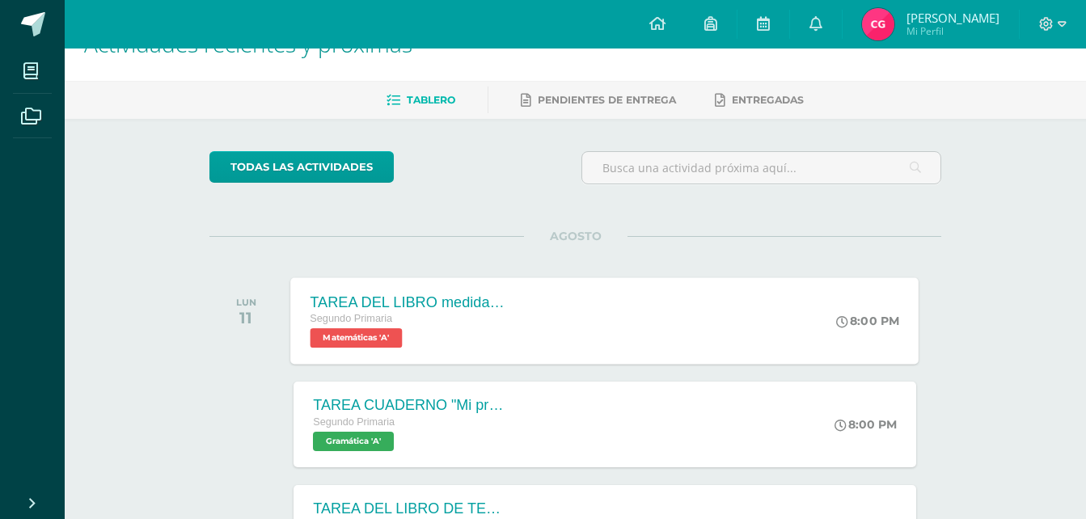
scroll to position [81, 0]
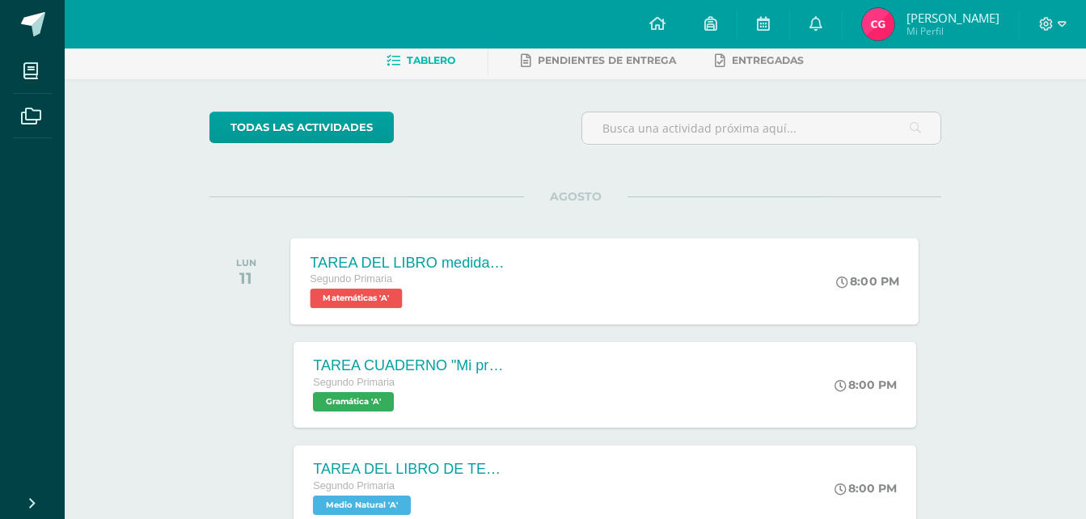
click at [468, 284] on div "Segundo Primaria" at bounding box center [409, 280] width 196 height 18
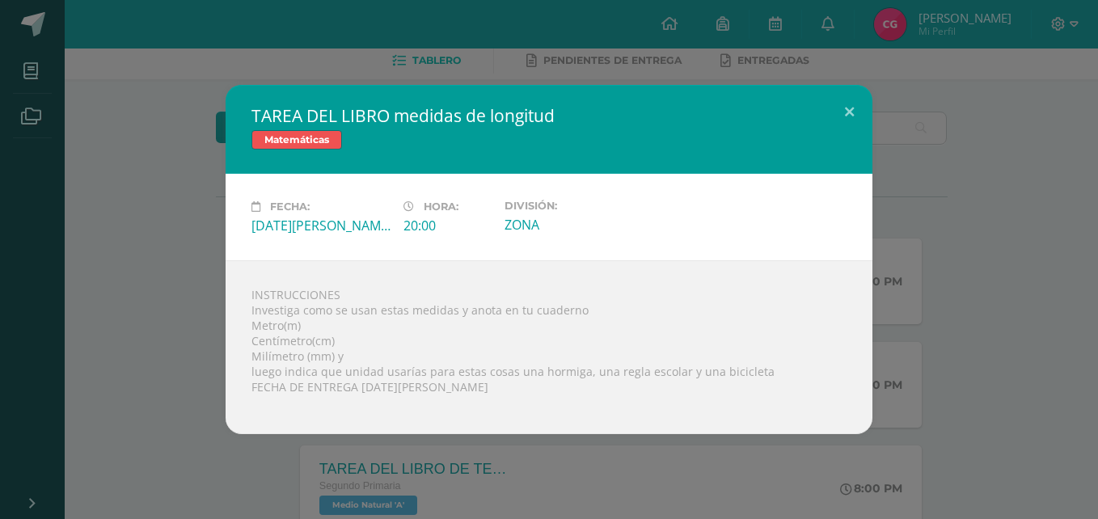
click at [1095, 222] on div "TAREA DEL LIBRO medidas de longitud Matemáticas Fecha: [DATE][PERSON_NAME] Hora…" at bounding box center [549, 259] width 1098 height 519
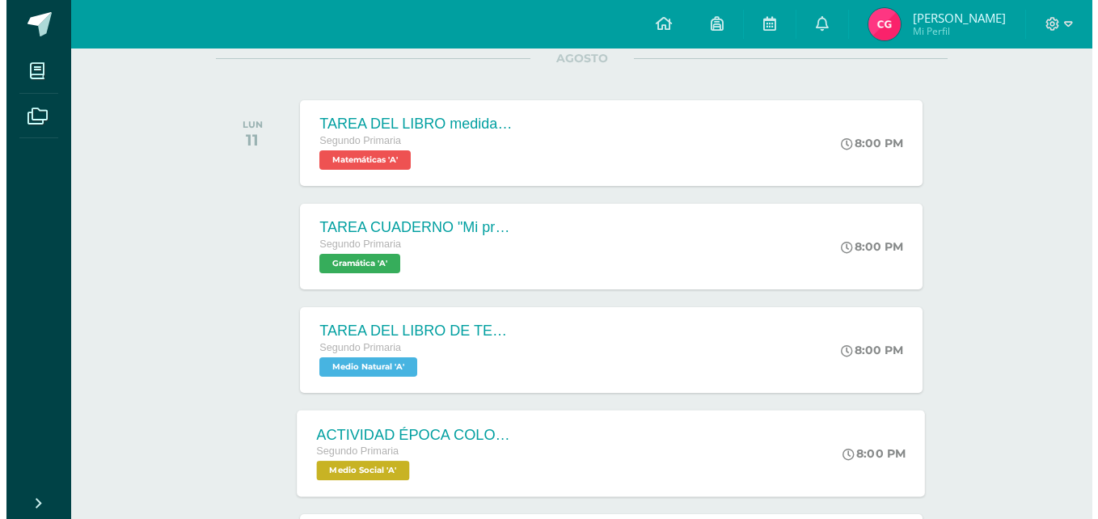
scroll to position [243, 0]
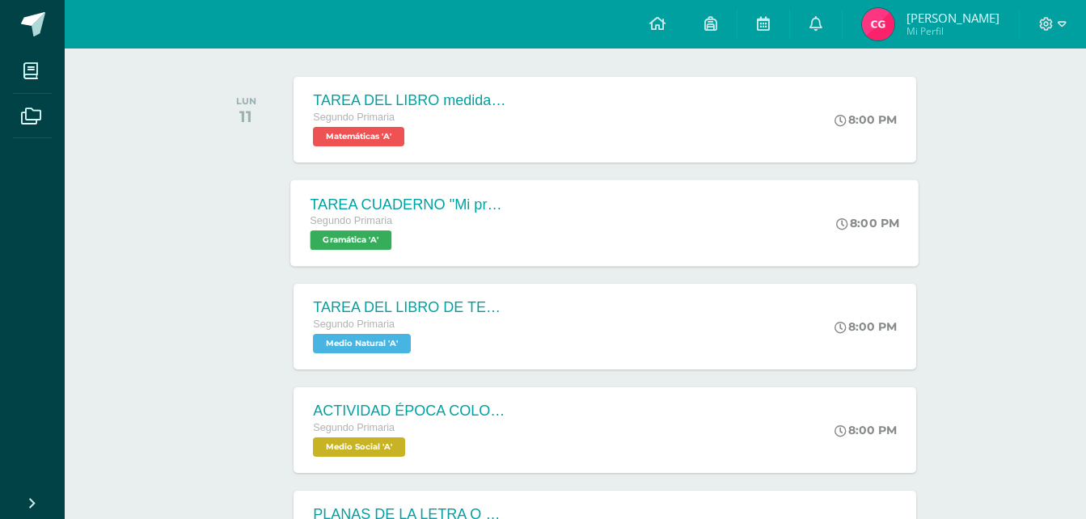
click at [531, 227] on div "TAREA CUADERNO "Mi propio cuento mágico" Segundo Primaria Gramática 'A' 8:00 PM…" at bounding box center [605, 223] width 628 height 87
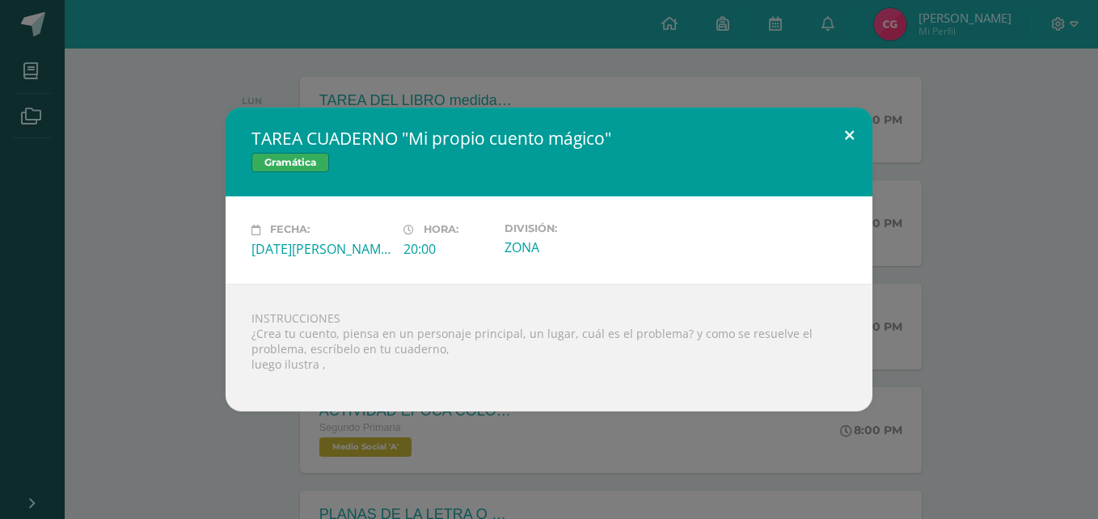
click at [845, 133] on button at bounding box center [849, 135] width 46 height 55
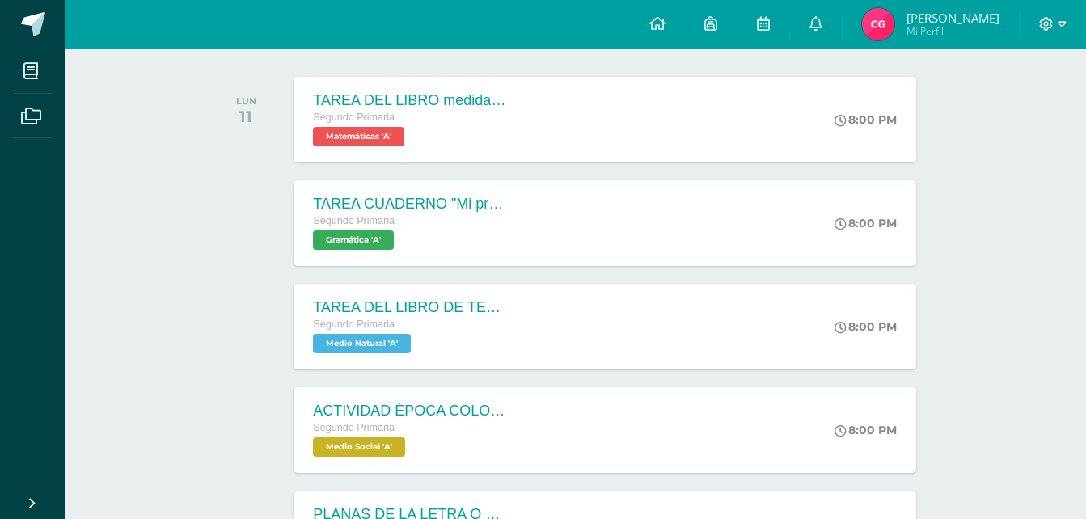
click at [440, 163] on div "LUN 11 TAREA DEL LIBRO medidas de longitud Segundo Primaria Matemáticas 'A' 8:0…" at bounding box center [575, 119] width 732 height 91
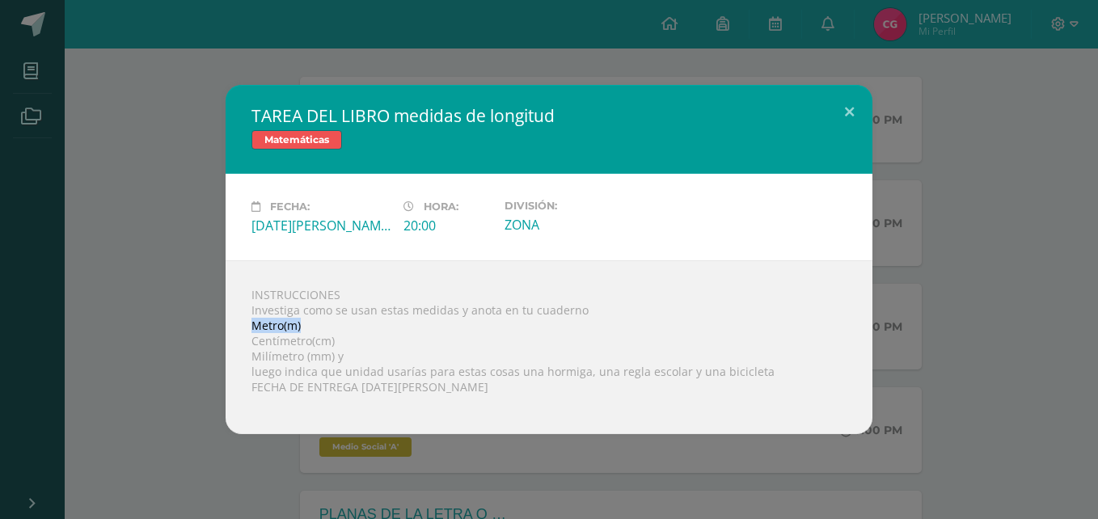
drag, startPoint x: 239, startPoint y: 322, endPoint x: 306, endPoint y: 323, distance: 67.1
click at [306, 323] on div "INSTRUCCIONES Investiga como se usan estas medidas y anota en tu cuaderno Metro…" at bounding box center [549, 347] width 647 height 174
copy div "Metro(m)"
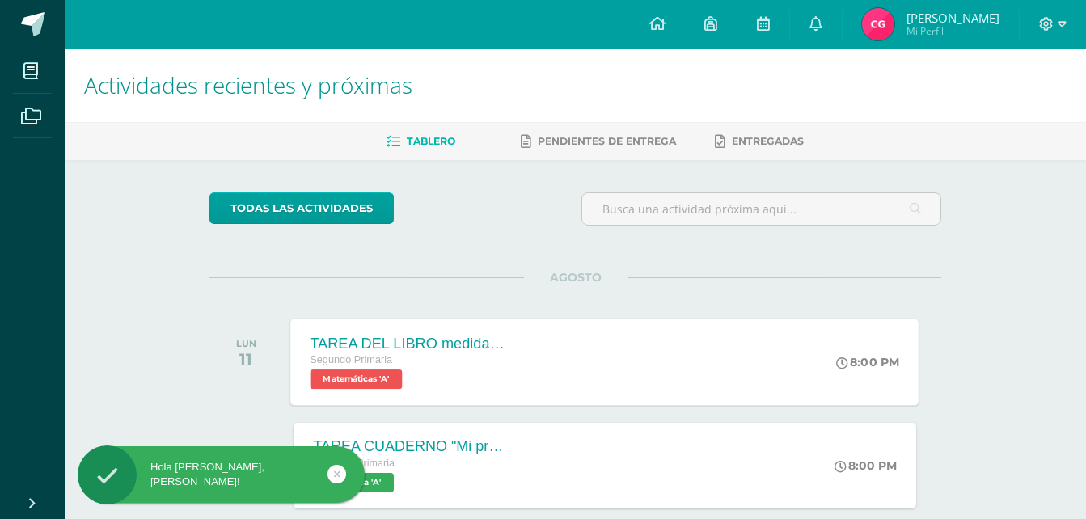
click at [493, 373] on div "Segundo Primaria Matemáticas 'A'" at bounding box center [409, 370] width 196 height 37
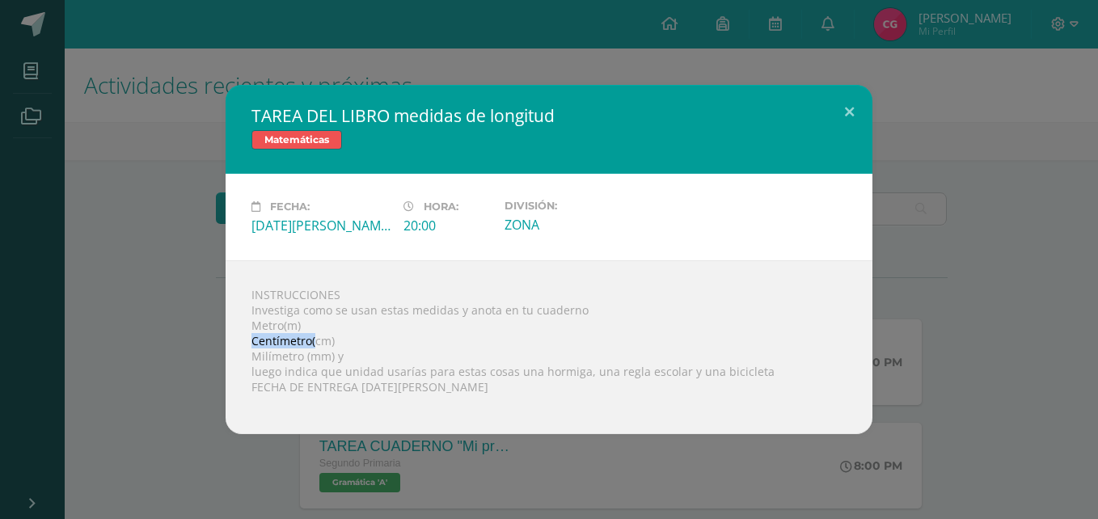
drag, startPoint x: 248, startPoint y: 336, endPoint x: 316, endPoint y: 335, distance: 67.9
click at [316, 335] on div "INSTRUCCIONES Investiga como se usan estas medidas y anota en tu cuaderno Metro…" at bounding box center [549, 347] width 647 height 174
drag, startPoint x: 316, startPoint y: 335, endPoint x: 265, endPoint y: 323, distance: 52.2
click at [265, 323] on div "INSTRUCCIONES Investiga como se usan estas medidas y anota en tu cuaderno Metro…" at bounding box center [549, 347] width 647 height 174
drag, startPoint x: 251, startPoint y: 327, endPoint x: 302, endPoint y: 326, distance: 51.0
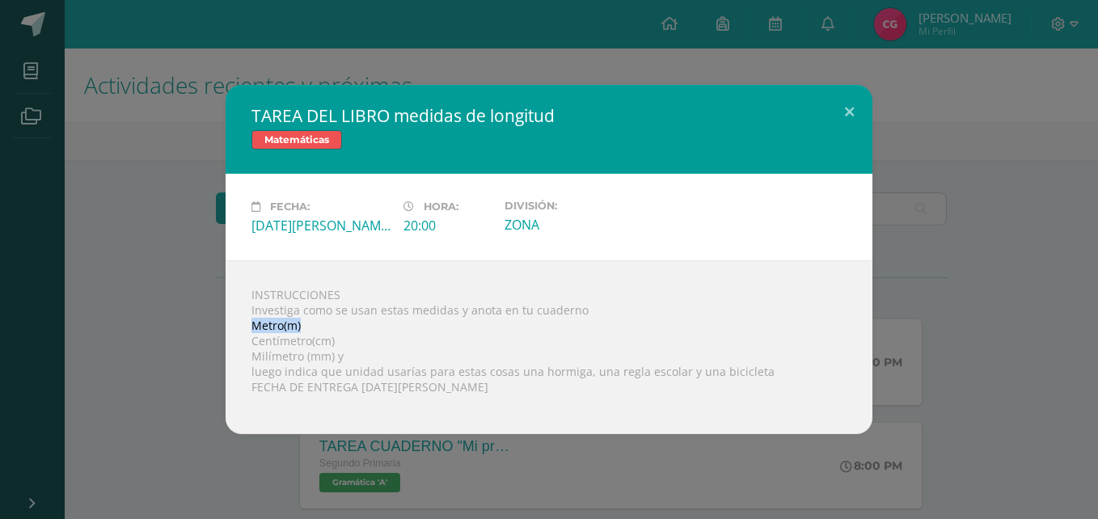
click at [302, 326] on div "INSTRUCCIONES Investiga como se usan estas medidas y anota en tu cuaderno Metro…" at bounding box center [549, 347] width 647 height 174
copy div "Metro(m)"
drag, startPoint x: 250, startPoint y: 340, endPoint x: 338, endPoint y: 345, distance: 88.3
click at [338, 345] on div "INSTRUCCIONES Investiga como se usan estas medidas y anota en tu cuaderno Metro…" at bounding box center [549, 347] width 647 height 174
click at [849, 116] on button at bounding box center [849, 112] width 46 height 55
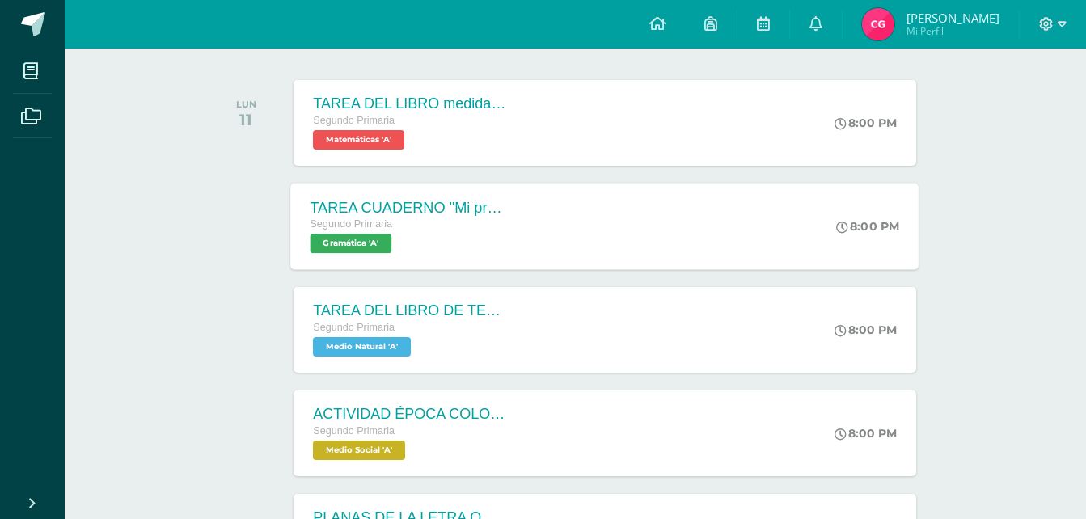
scroll to position [243, 0]
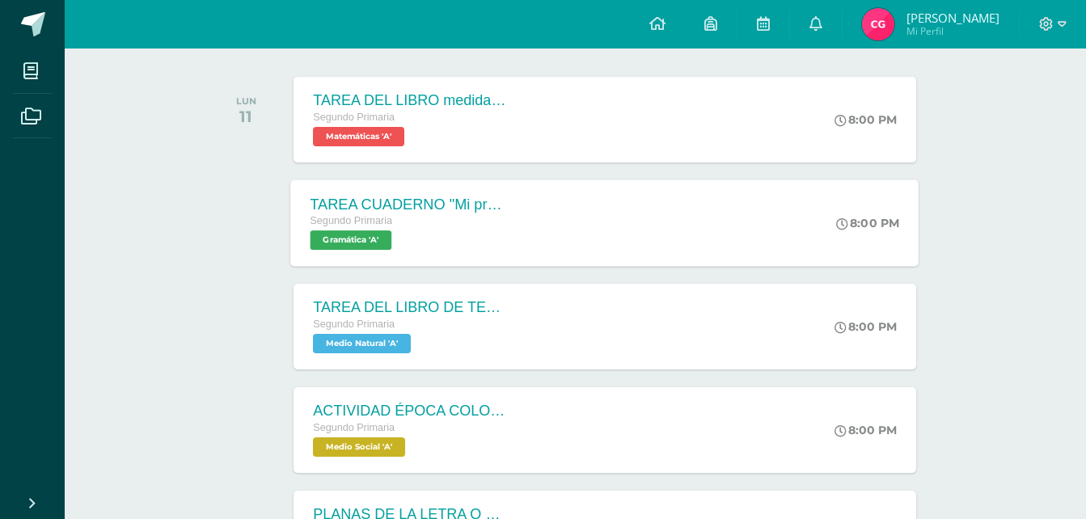
click at [483, 211] on div "TAREA CUADERNO "Mi propio cuento mágico"" at bounding box center [409, 204] width 196 height 17
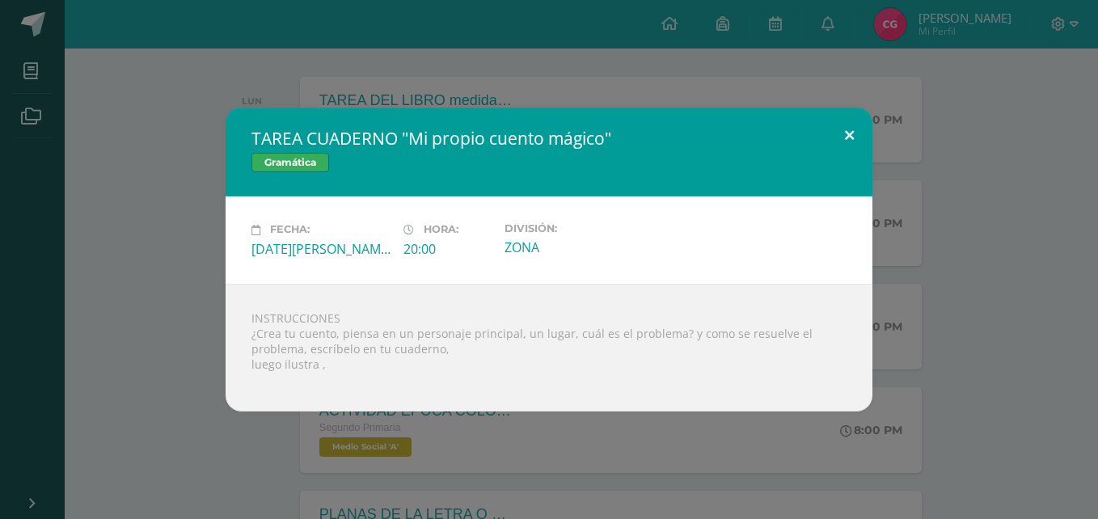
click at [847, 136] on button at bounding box center [849, 135] width 46 height 55
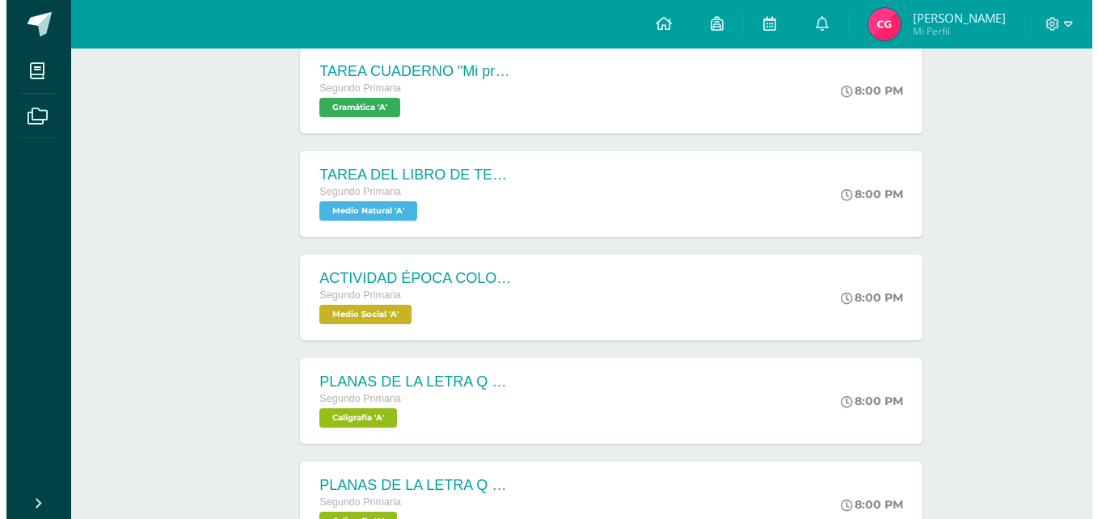
scroll to position [404, 0]
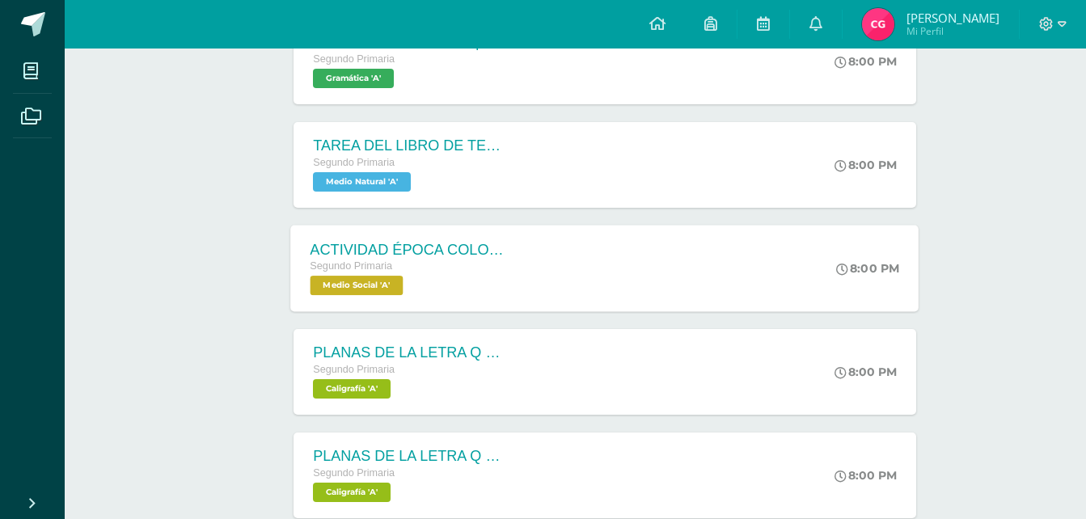
click at [471, 278] on div "Segundo Primaria Medio Social 'A'" at bounding box center [409, 276] width 196 height 37
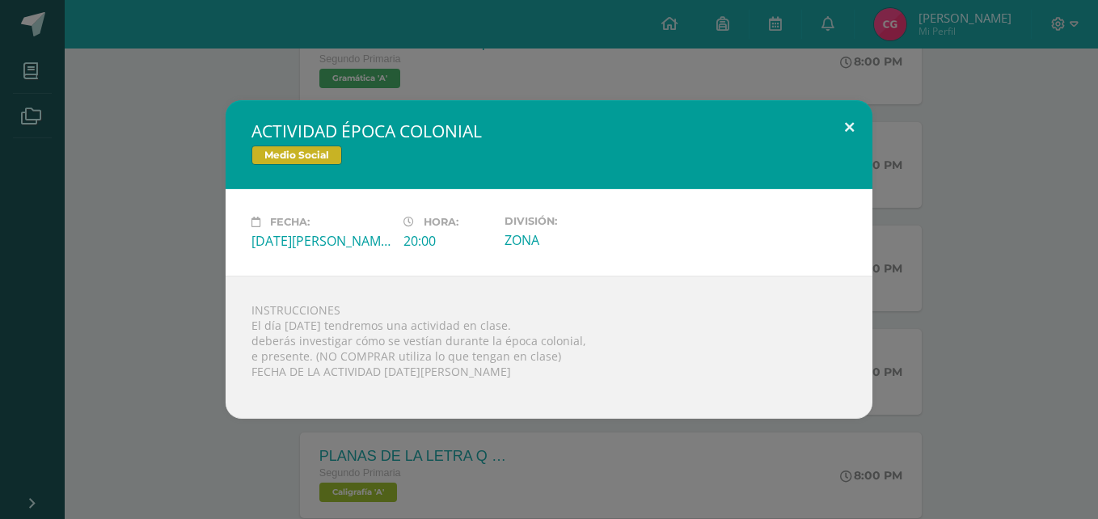
click at [848, 116] on button at bounding box center [849, 127] width 46 height 55
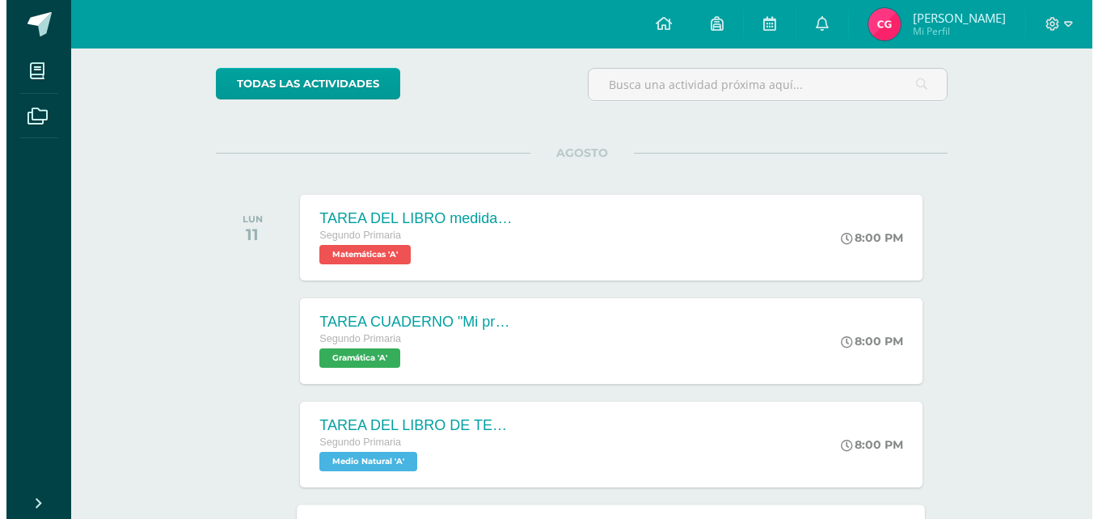
scroll to position [0, 0]
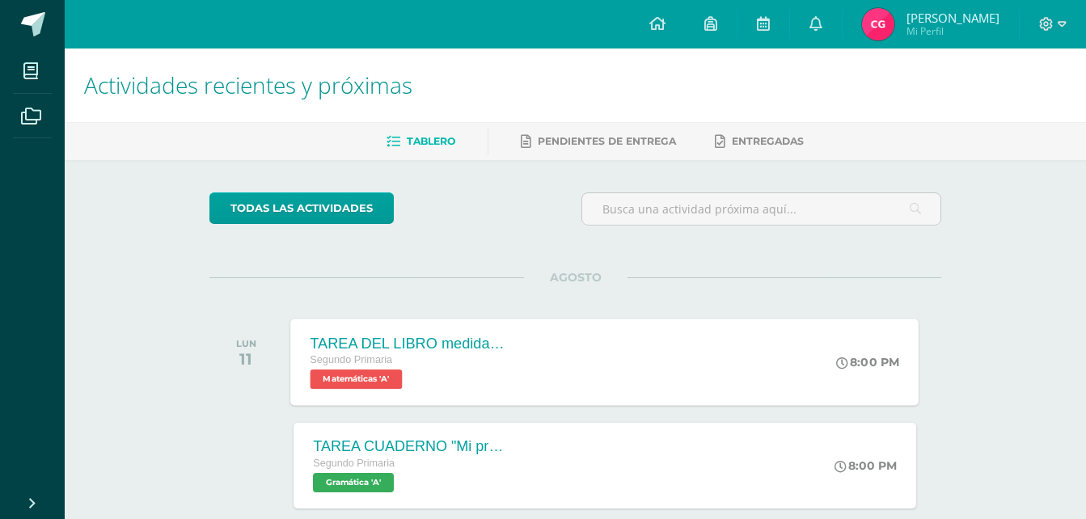
click at [414, 340] on div "TAREA DEL LIBRO medidas de longitud" at bounding box center [409, 343] width 196 height 17
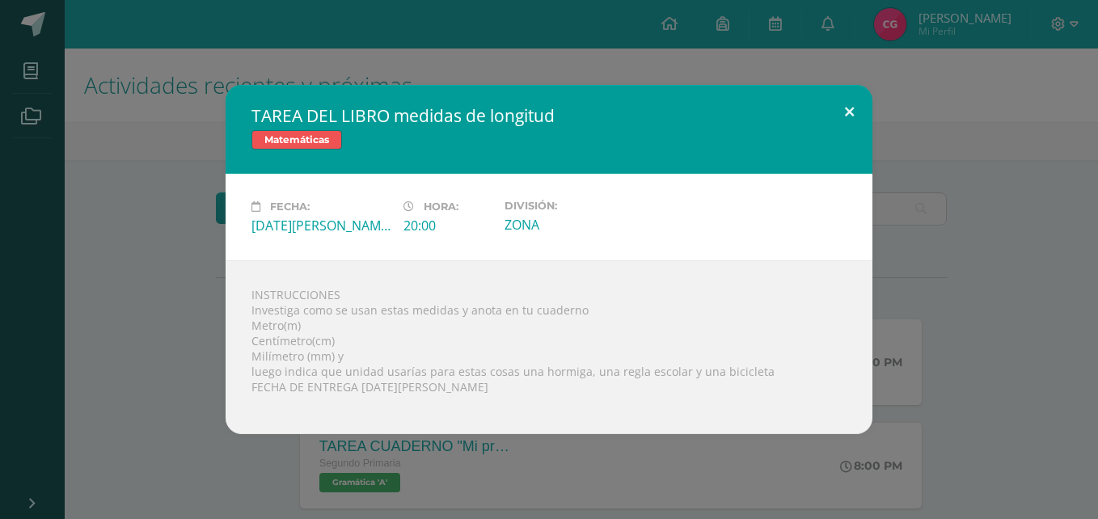
click at [846, 117] on button at bounding box center [849, 112] width 46 height 55
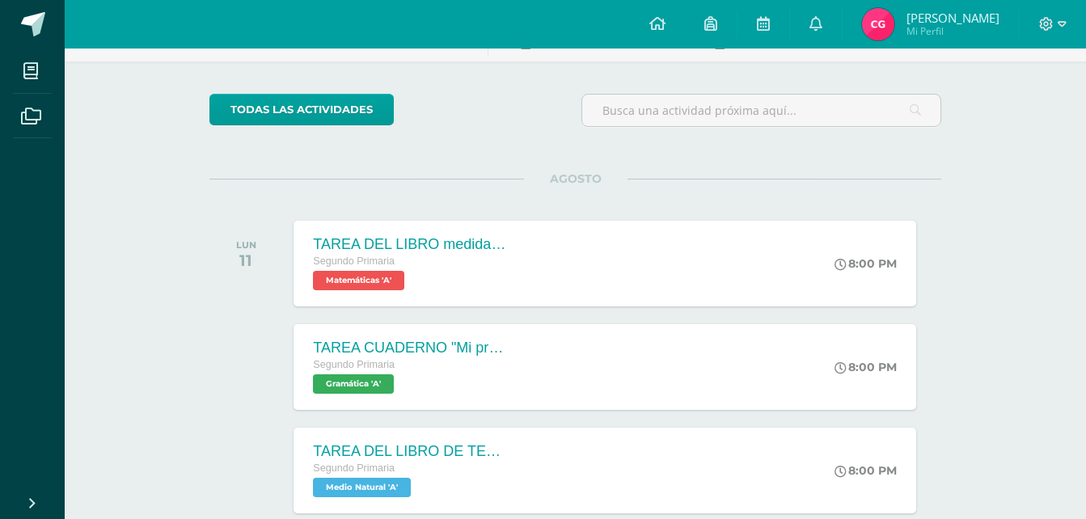
scroll to position [243, 0]
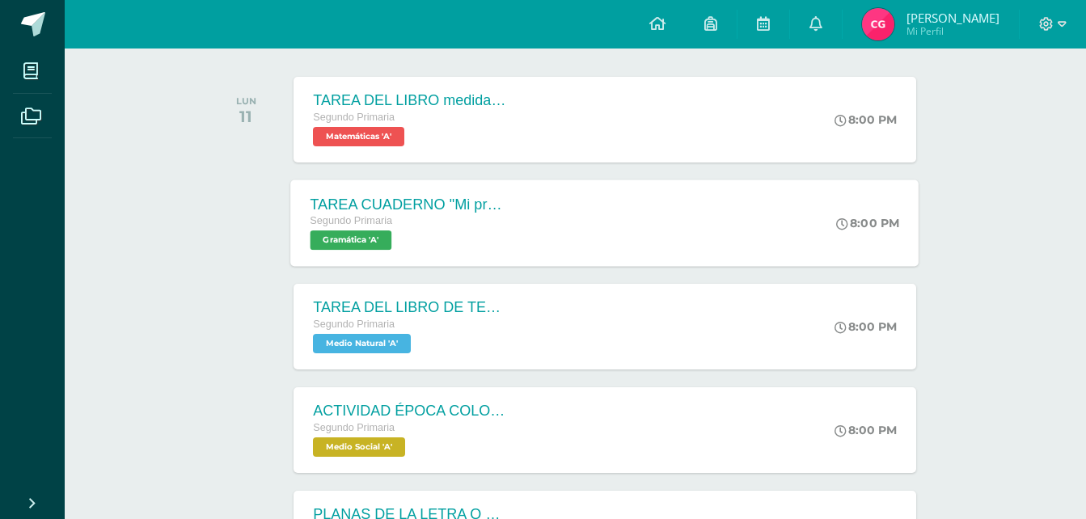
click at [504, 236] on div "Segundo Primaria Gramática 'A'" at bounding box center [409, 231] width 196 height 37
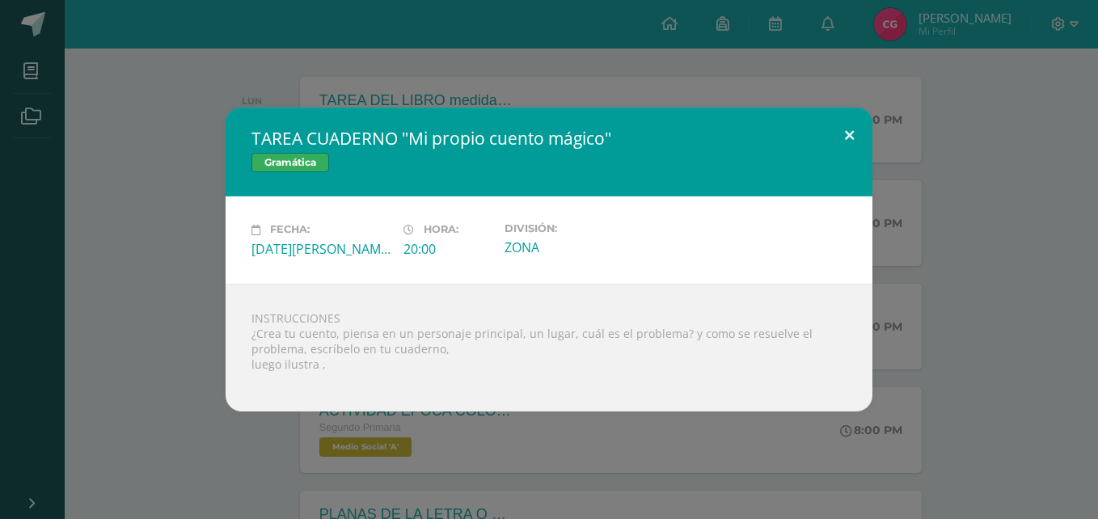
click at [844, 127] on button at bounding box center [849, 135] width 46 height 55
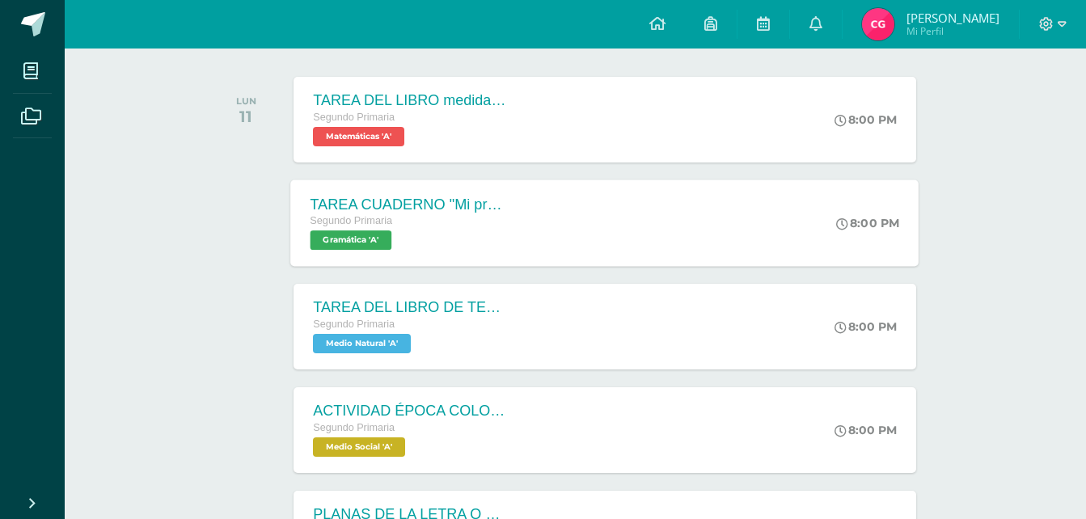
click at [433, 265] on div "TAREA CUADERNO "Mi propio cuento mágico" Segundo Primaria Gramática 'A'" at bounding box center [408, 223] width 235 height 87
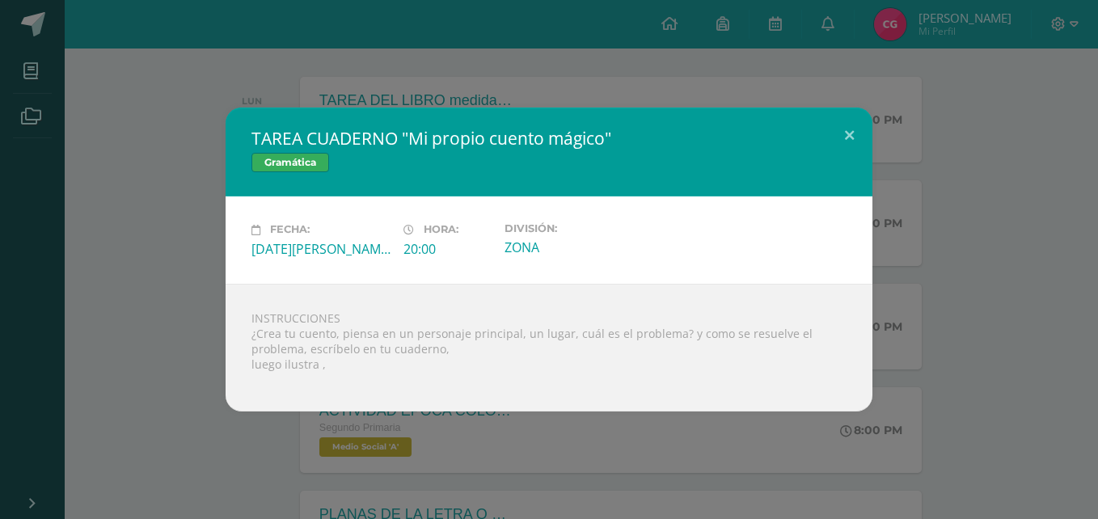
click at [603, 268] on div "Fecha: Lunes 11 de Agosto Hora: 20:00 División: ZONA" at bounding box center [549, 240] width 647 height 87
click at [850, 134] on button at bounding box center [849, 135] width 46 height 55
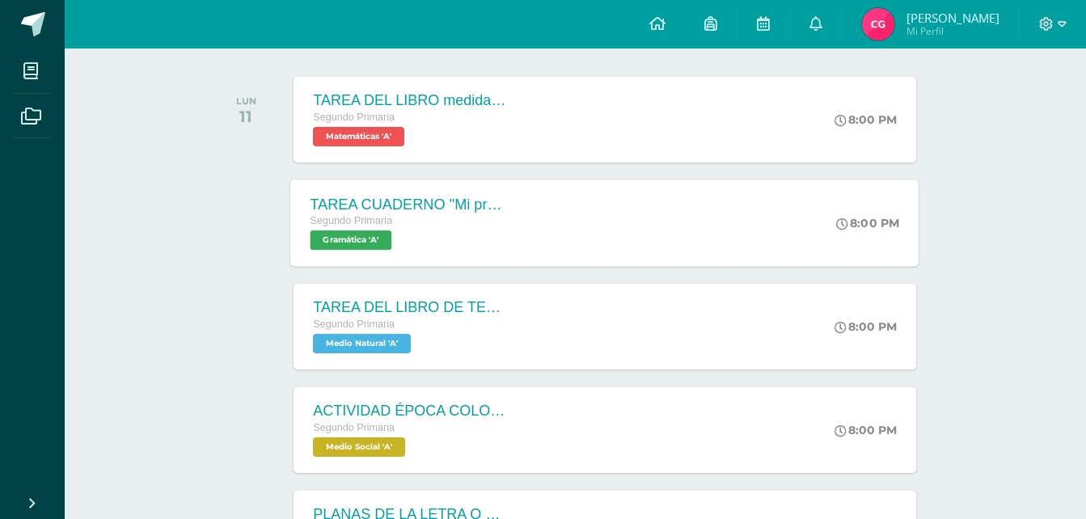
click at [511, 225] on div "TAREA CUADERNO "Mi propio cuento mágico" Segundo Primaria Gramática 'A'" at bounding box center [408, 223] width 235 height 87
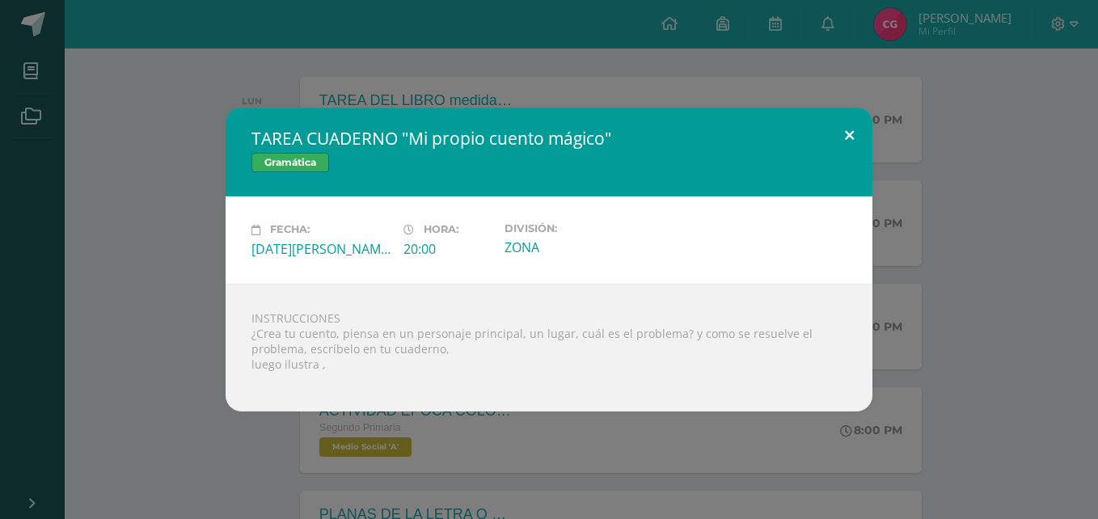
click at [845, 136] on button at bounding box center [849, 135] width 46 height 55
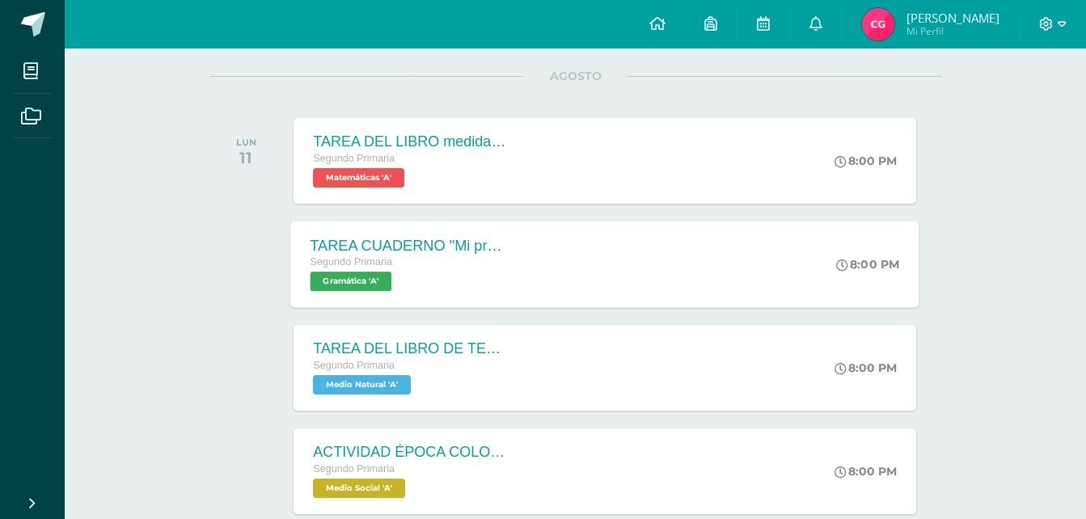
scroll to position [162, 0]
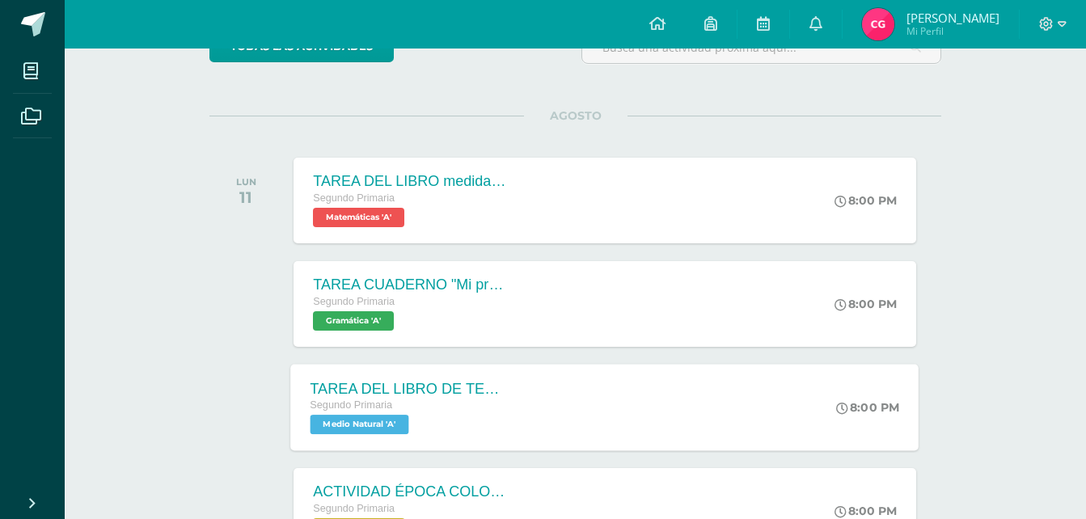
click at [481, 402] on div "Segundo Primaria" at bounding box center [409, 406] width 196 height 18
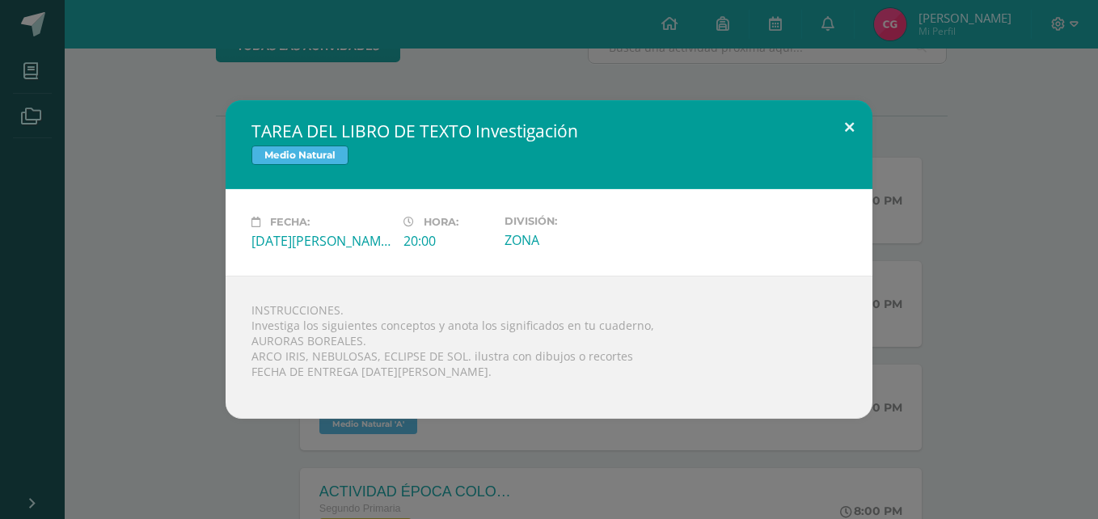
click at [849, 127] on button at bounding box center [849, 127] width 46 height 55
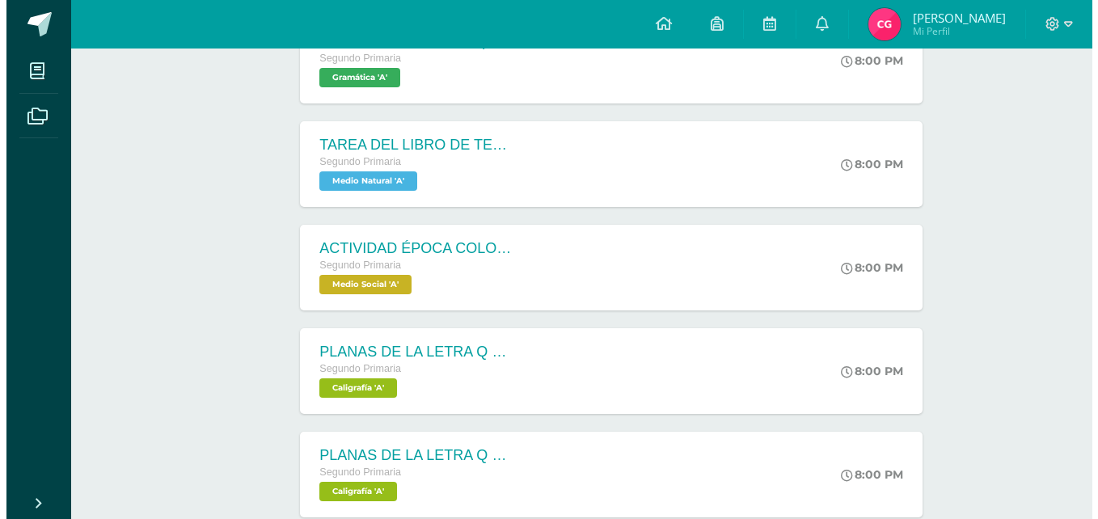
scroll to position [404, 0]
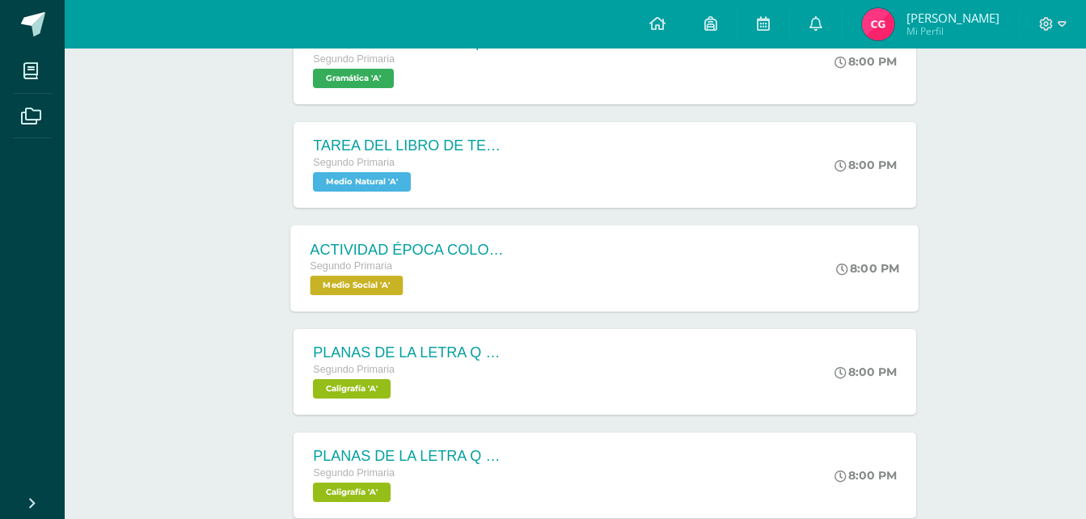
click at [481, 259] on div "Segundo Primaria" at bounding box center [409, 267] width 196 height 18
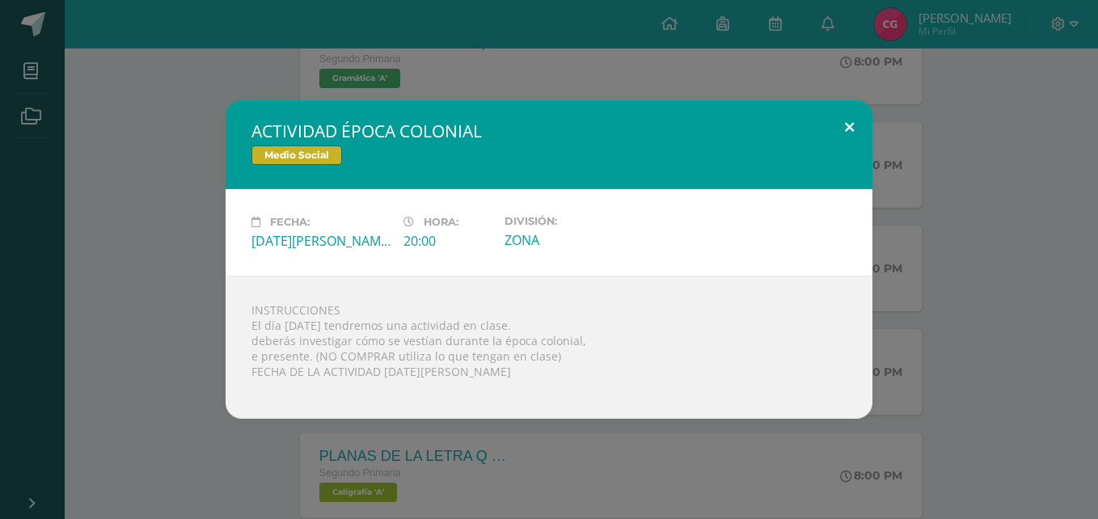
click at [848, 122] on button at bounding box center [849, 127] width 46 height 55
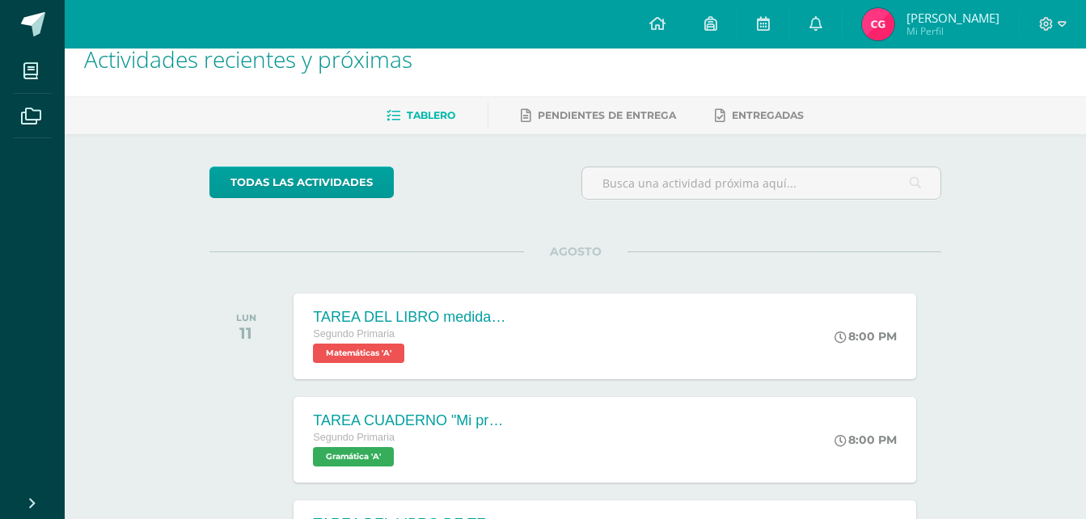
scroll to position [0, 0]
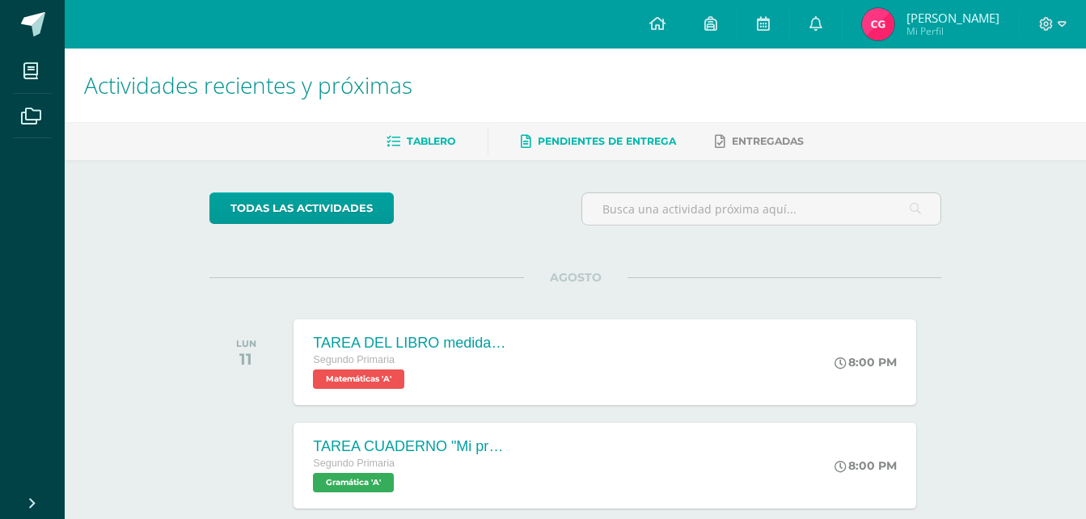
click at [631, 143] on span "Pendientes de entrega" at bounding box center [607, 141] width 138 height 12
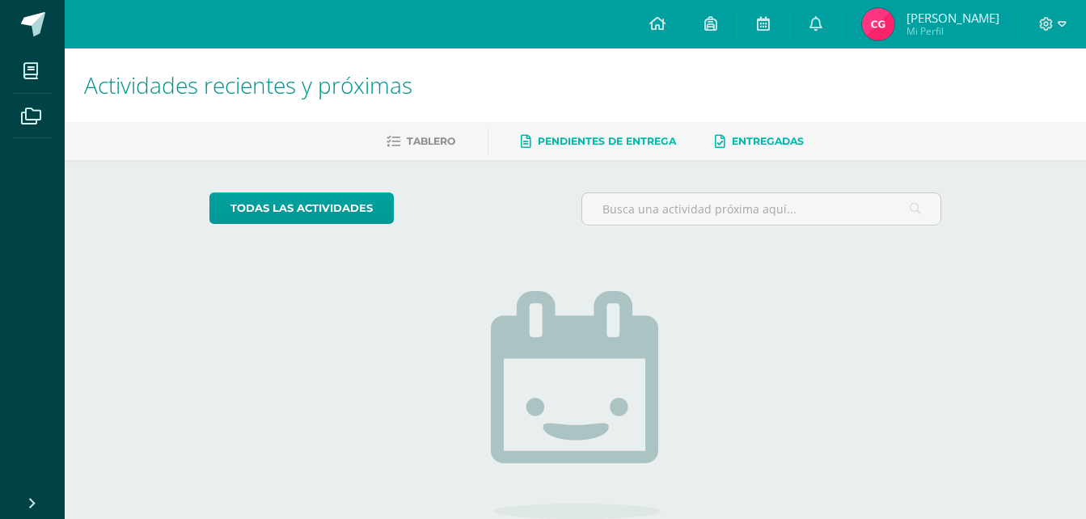
click at [793, 135] on span "Entregadas" at bounding box center [768, 141] width 72 height 12
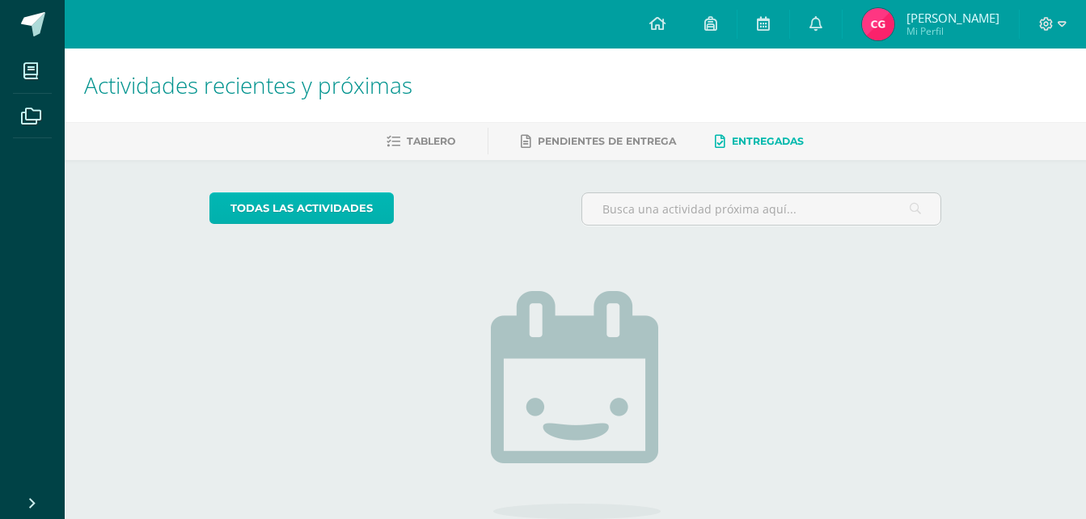
click at [353, 210] on link "todas las Actividades" at bounding box center [301, 208] width 184 height 32
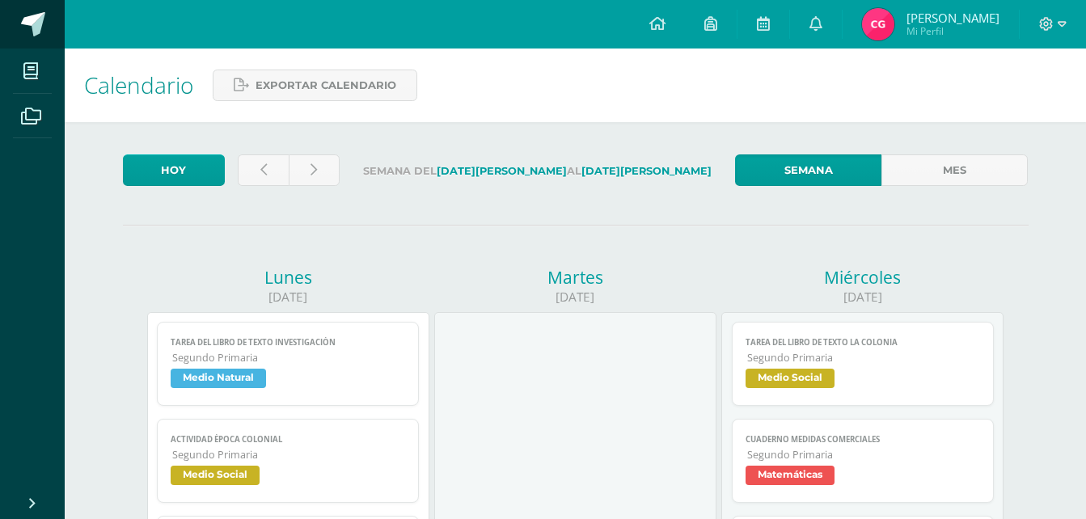
click at [32, 23] on span at bounding box center [33, 24] width 24 height 24
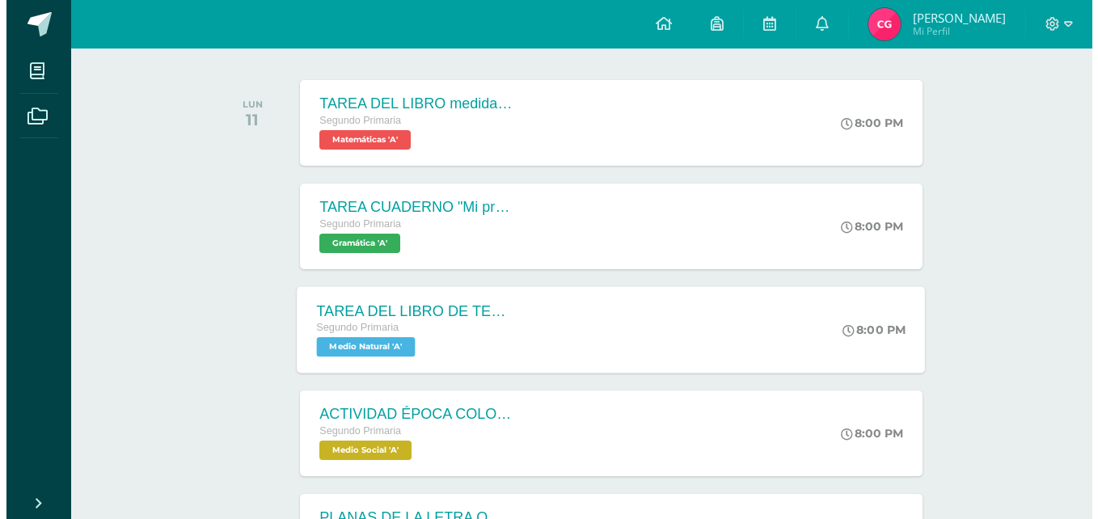
scroll to position [243, 0]
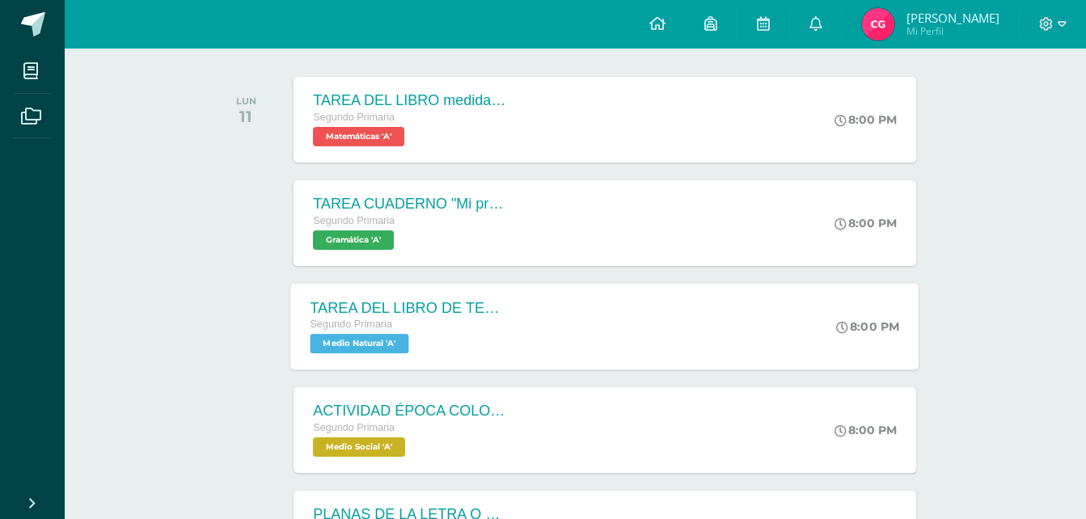
click at [462, 316] on div "TAREA DEL LIBRO DE TEXTO Investigación" at bounding box center [409, 307] width 196 height 17
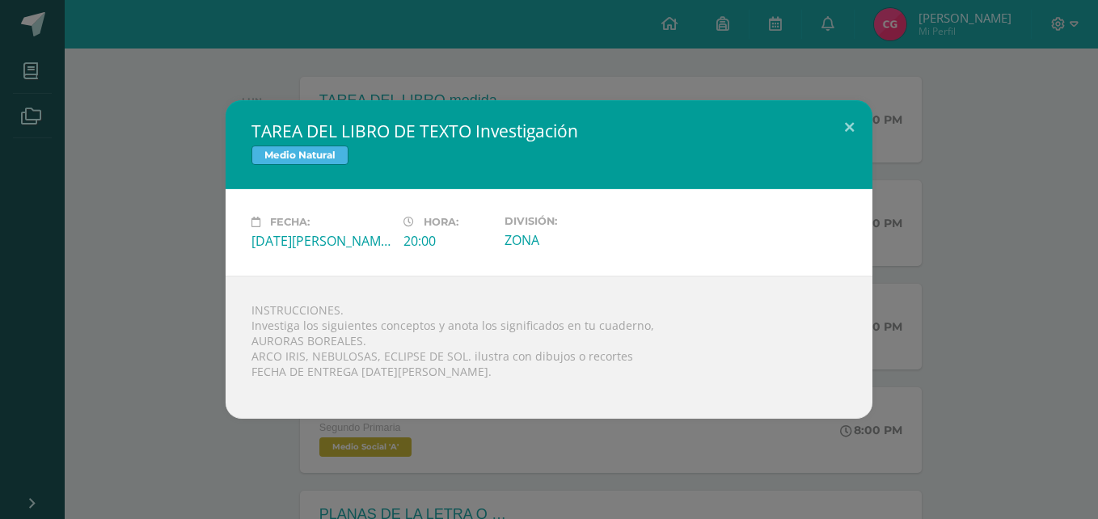
click at [965, 214] on div "TAREA DEL LIBRO DE TEXTO Investigación Medio Natural Fecha: [DATE][PERSON_NAME]…" at bounding box center [548, 259] width 1085 height 319
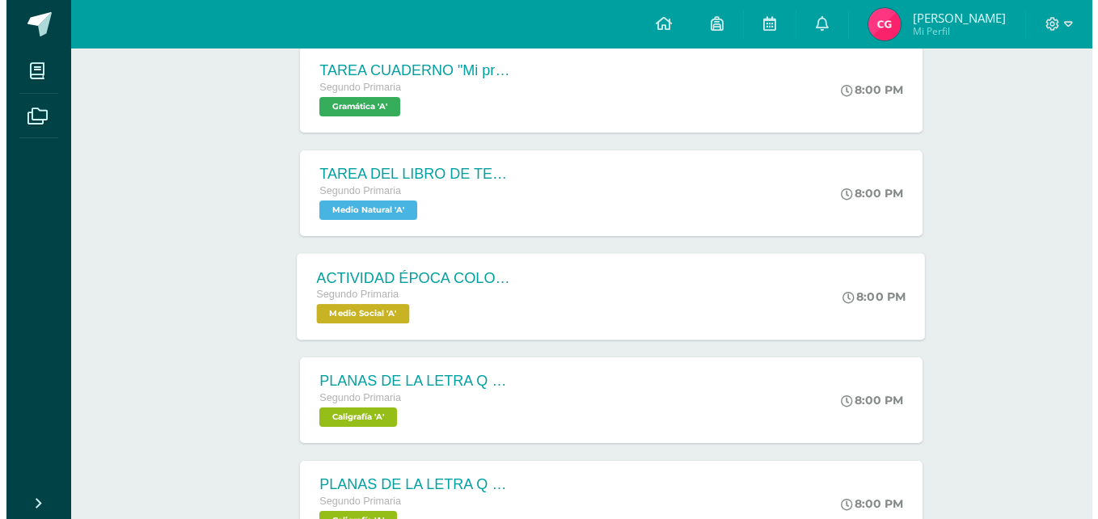
scroll to position [485, 0]
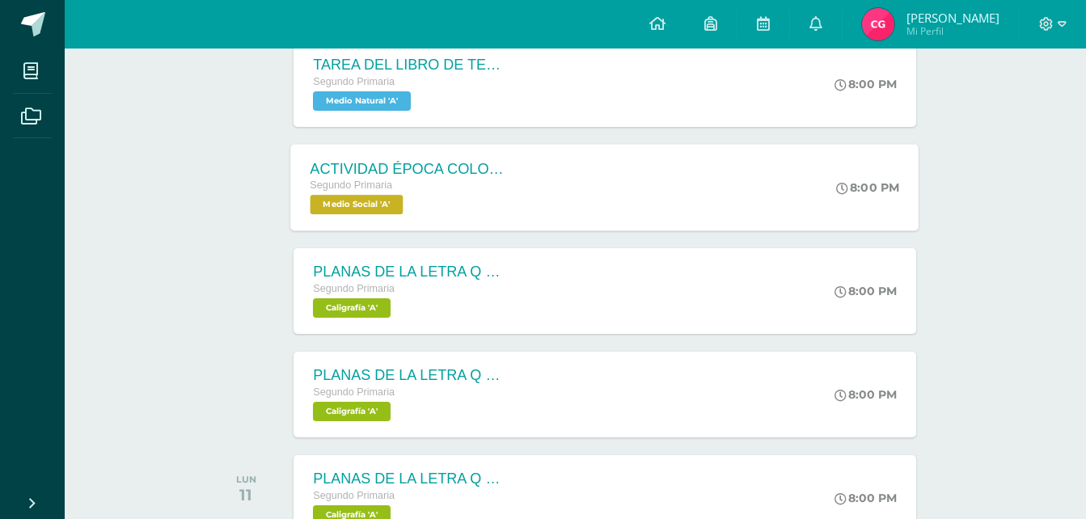
click at [509, 197] on div "ACTIVIDAD ÉPOCA COLONIAL Segundo Primaria Medio Social 'A'" at bounding box center [408, 187] width 235 height 87
